Goal: Transaction & Acquisition: Book appointment/travel/reservation

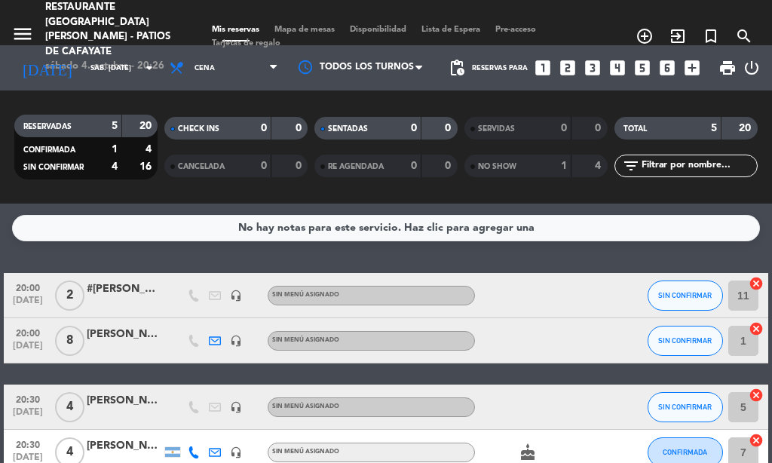
click at [624, 77] on icon "looks_4" at bounding box center [618, 68] width 20 height 20
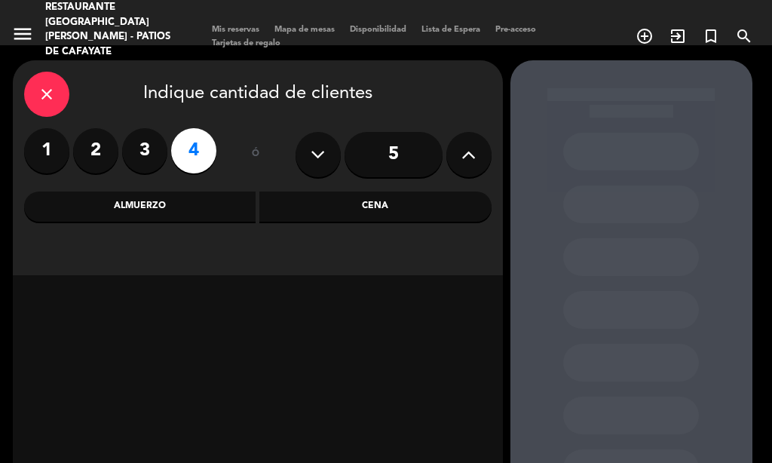
click at [342, 198] on div "Cena" at bounding box center [375, 207] width 232 height 30
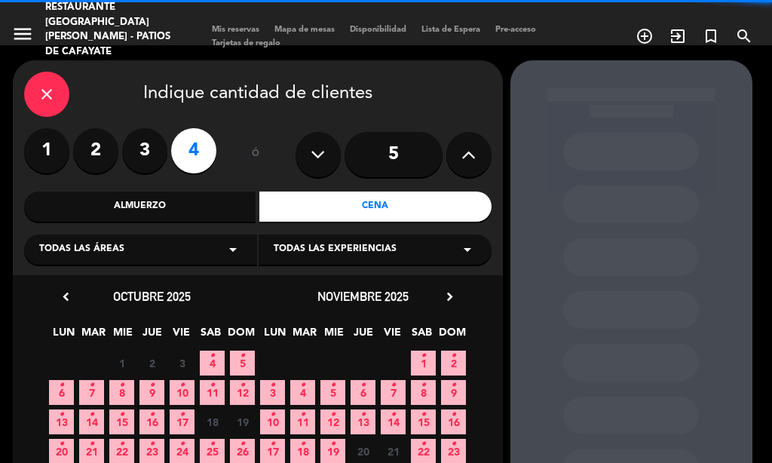
scroll to position [91, 0]
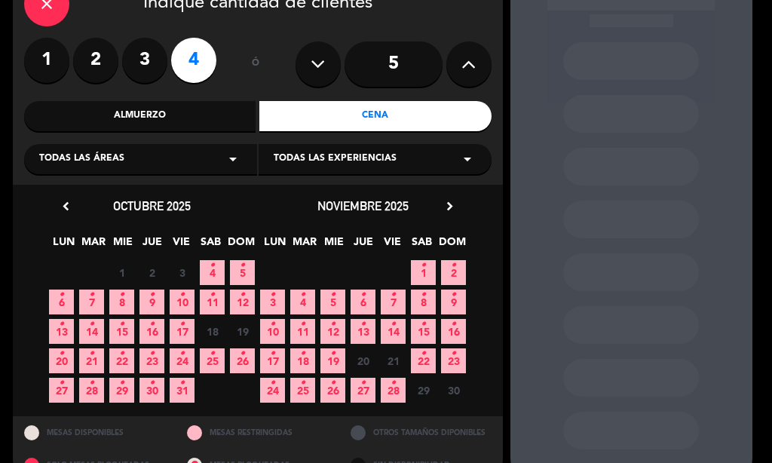
click at [201, 254] on span "SAB" at bounding box center [210, 245] width 25 height 25
click at [210, 266] on span "4 •" at bounding box center [212, 272] width 25 height 25
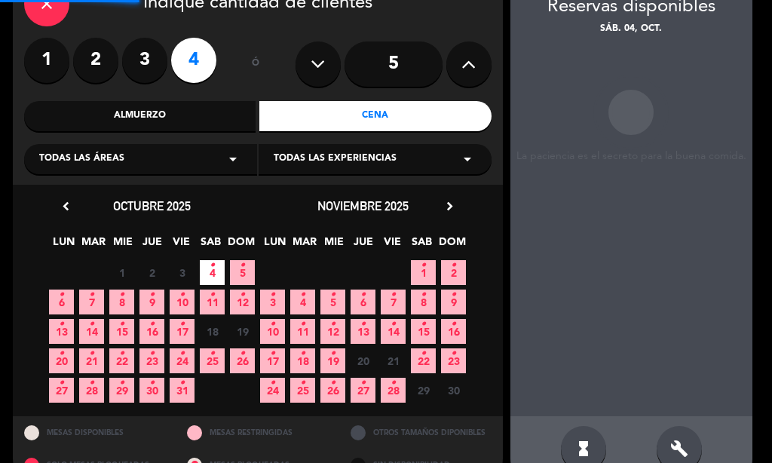
scroll to position [60, 0]
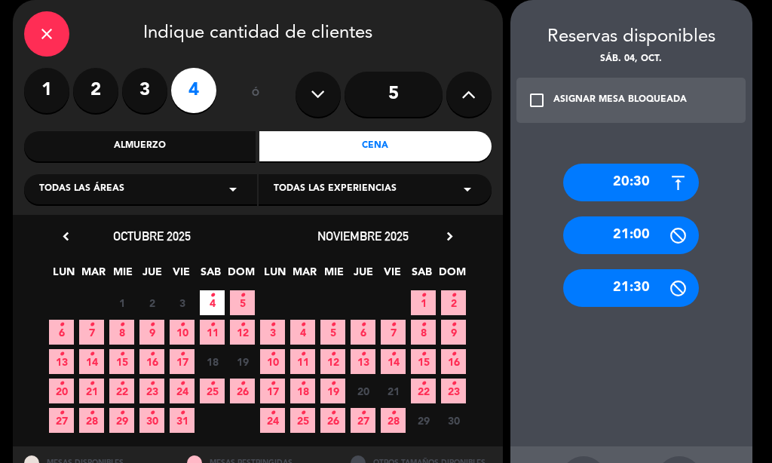
drag, startPoint x: 626, startPoint y: 180, endPoint x: 608, endPoint y: 189, distance: 20.6
click at [627, 179] on div "20:30" at bounding box center [631, 183] width 136 height 38
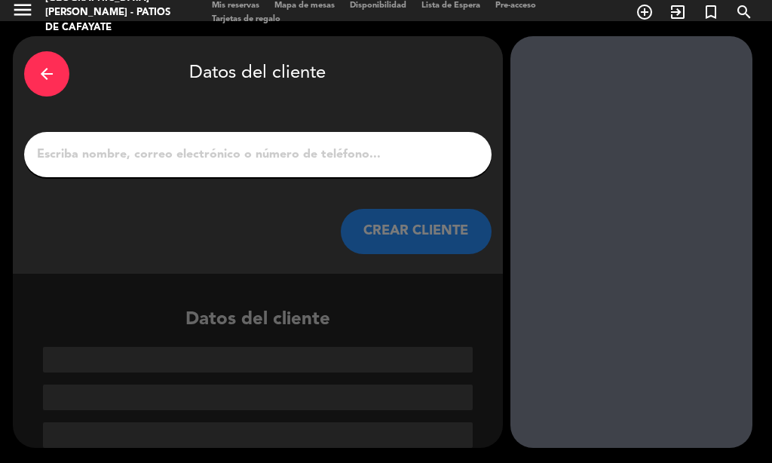
scroll to position [24, 0]
click at [290, 156] on input "1" at bounding box center [257, 154] width 445 height 21
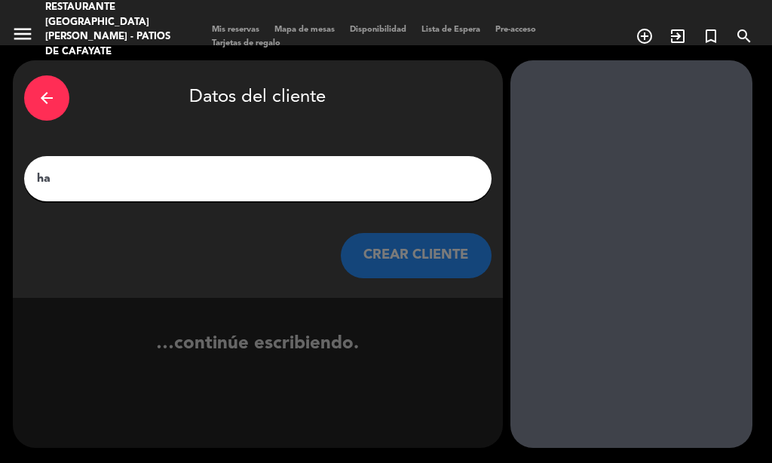
scroll to position [0, 0]
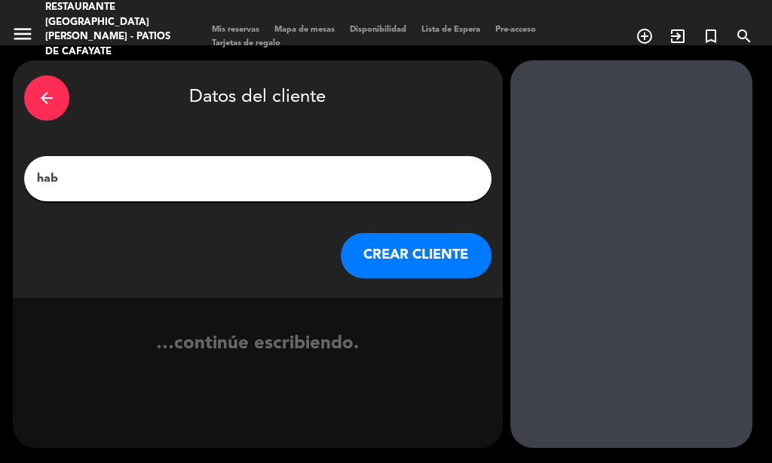
type input "hab 4"
click at [438, 264] on button "CREAR CLIENTE" at bounding box center [416, 255] width 151 height 45
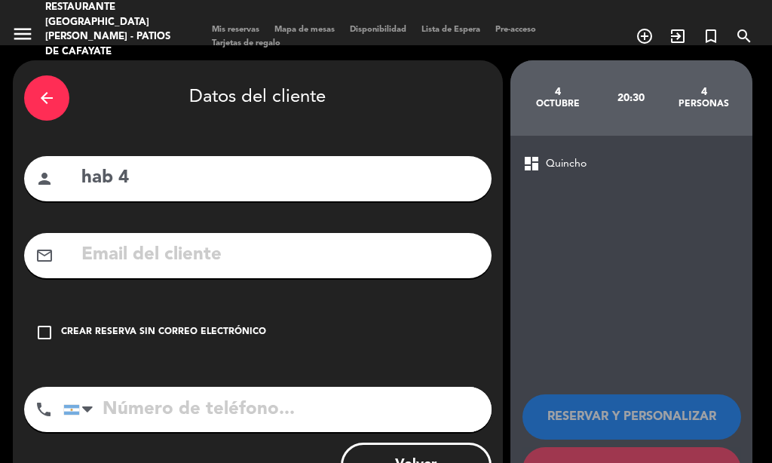
click at [195, 324] on div "check_box_outline_blank Crear reserva sin correo electrónico" at bounding box center [258, 332] width 468 height 45
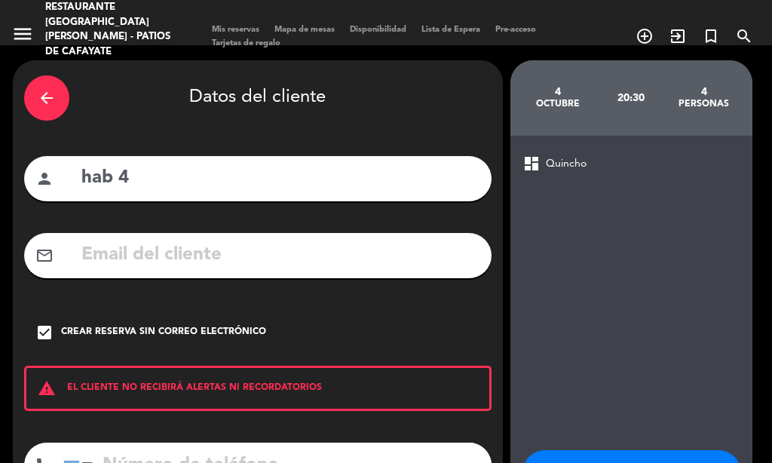
scroll to position [118, 0]
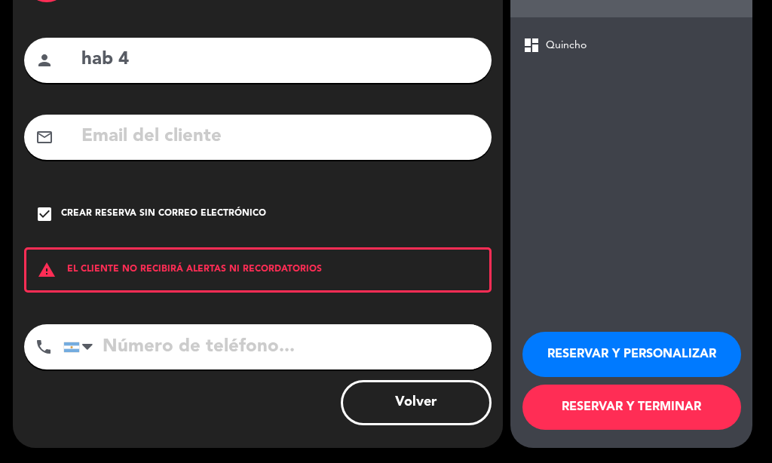
click at [551, 393] on button "RESERVAR Y TERMINAR" at bounding box center [632, 407] width 219 height 45
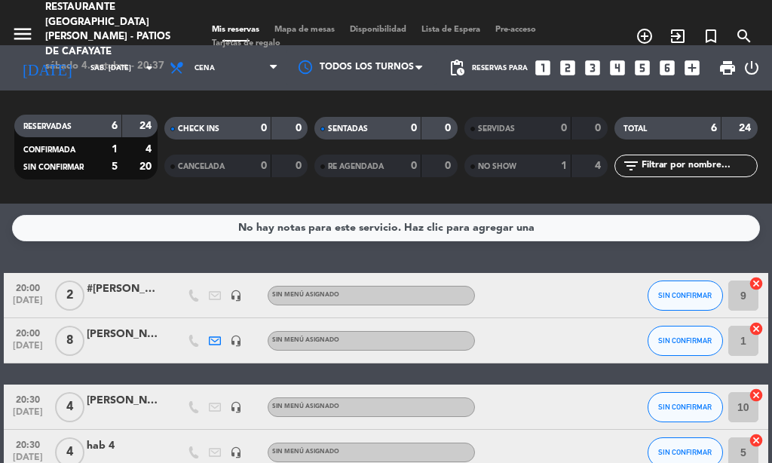
scroll to position [181, 0]
